Goal: Task Accomplishment & Management: Use online tool/utility

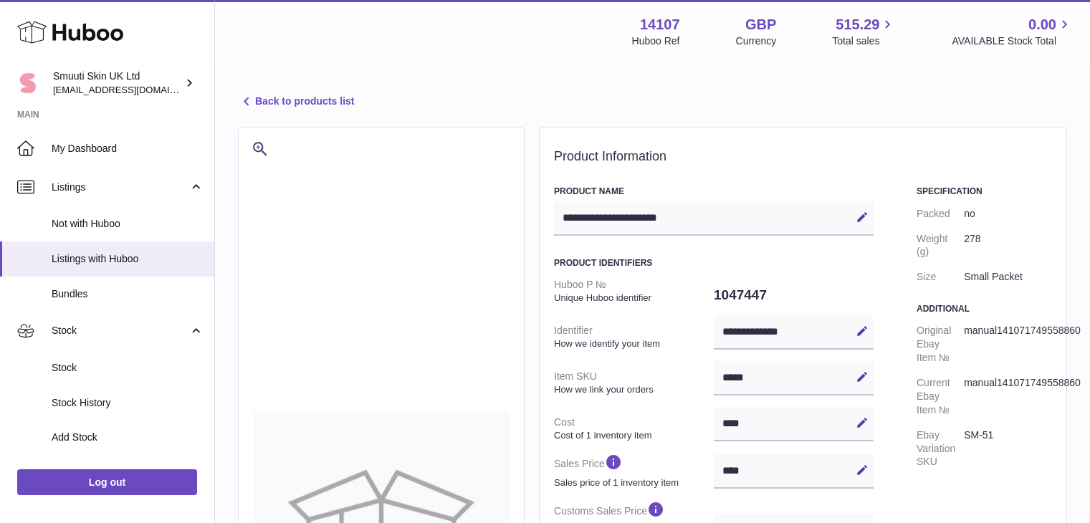
select select "***"
select select "****"
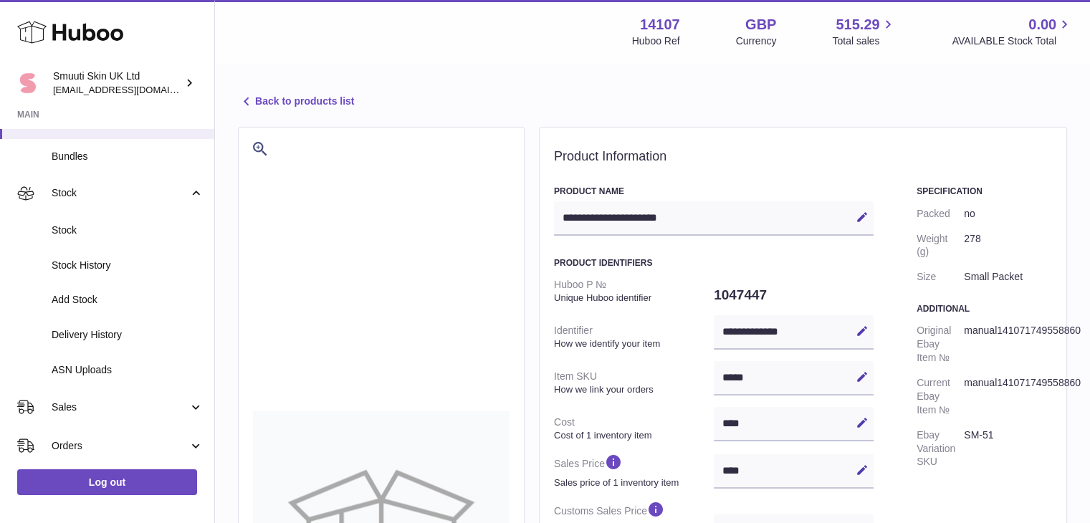
click at [90, 368] on span "ASN Uploads" at bounding box center [128, 370] width 152 height 14
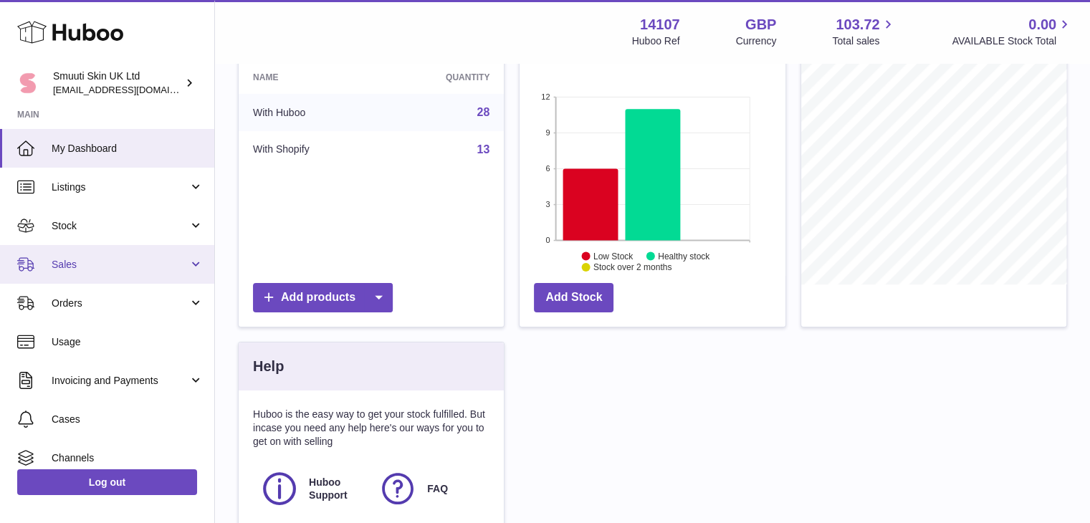
click at [193, 264] on link "Sales" at bounding box center [107, 264] width 214 height 39
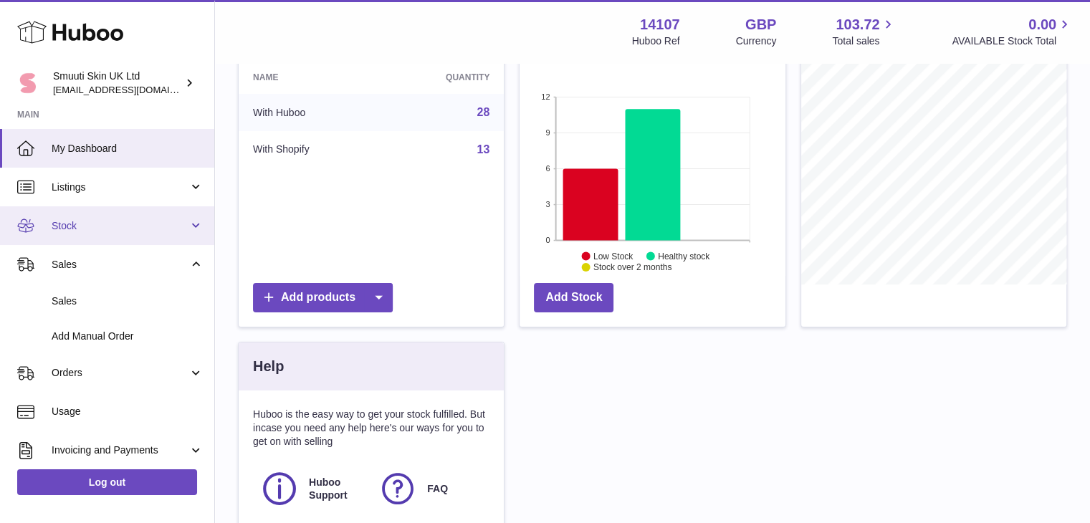
click at [196, 227] on link "Stock" at bounding box center [107, 225] width 214 height 39
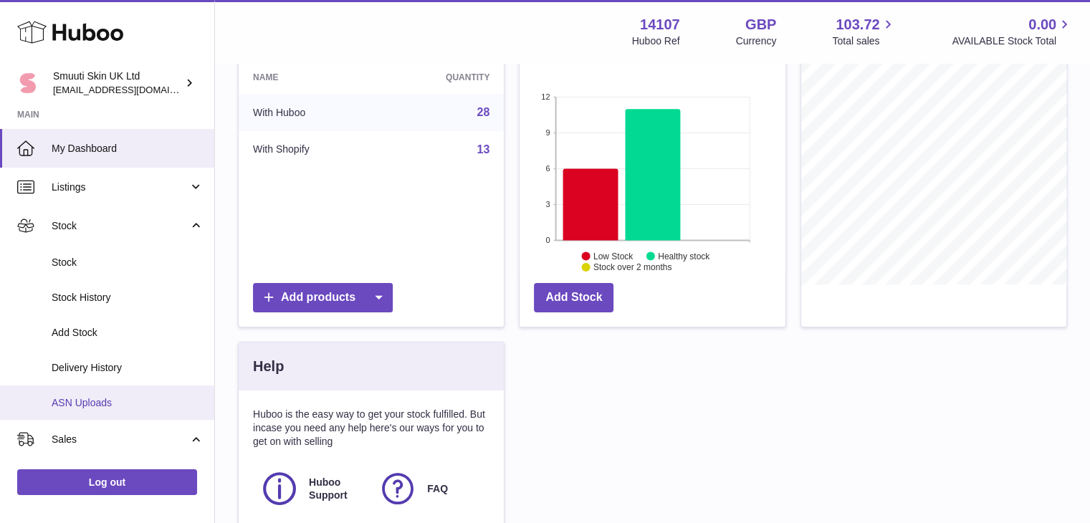
click at [100, 399] on span "ASN Uploads" at bounding box center [128, 403] width 152 height 14
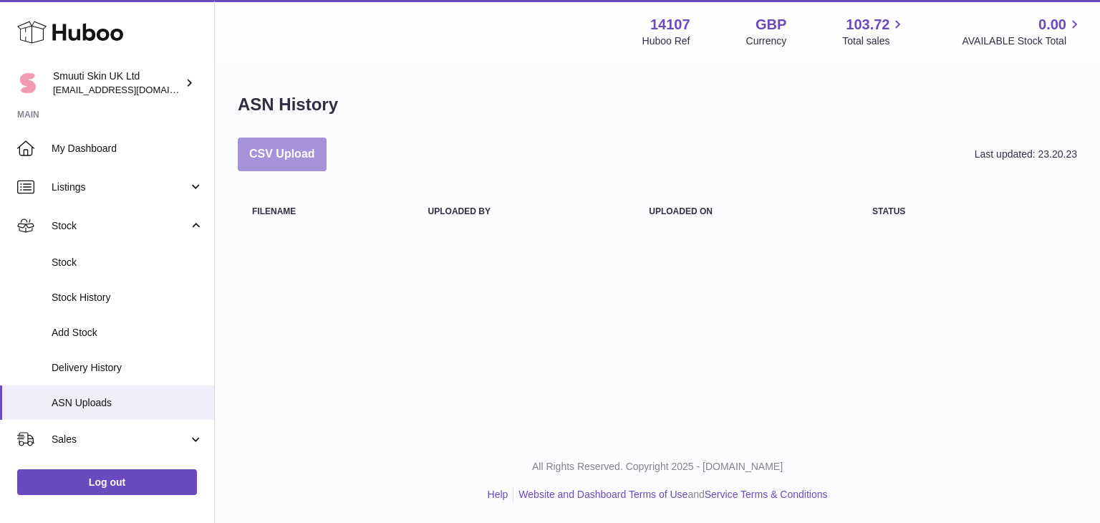
click at [275, 155] on button "CSV Upload" at bounding box center [282, 155] width 89 height 34
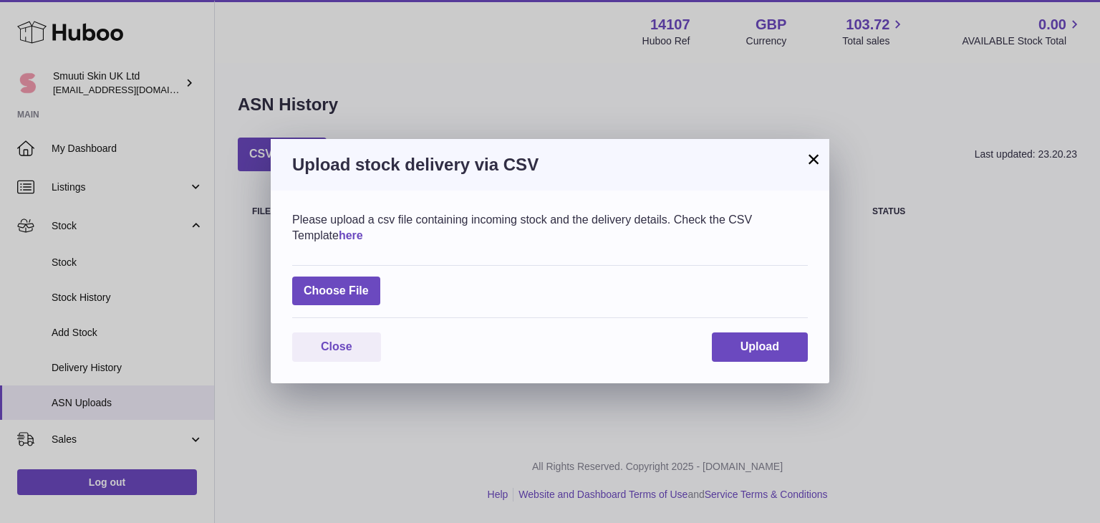
click at [339, 234] on link "here" at bounding box center [351, 235] width 24 height 12
click at [764, 347] on span "Upload" at bounding box center [760, 346] width 39 height 12
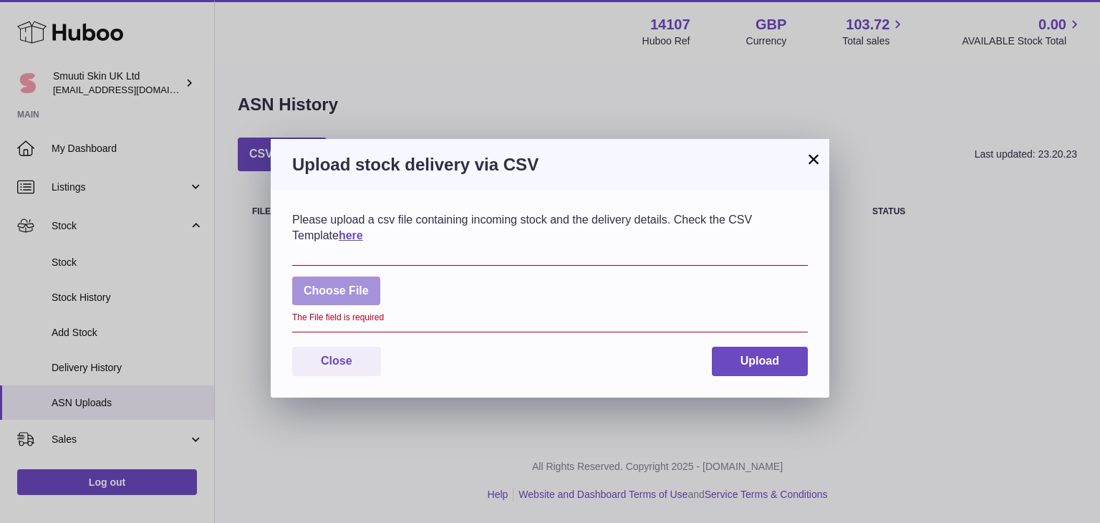
click at [345, 282] on label at bounding box center [336, 291] width 88 height 29
click at [369, 284] on input "file" at bounding box center [369, 284] width 1 height 1
